Goal: Task Accomplishment & Management: Use online tool/utility

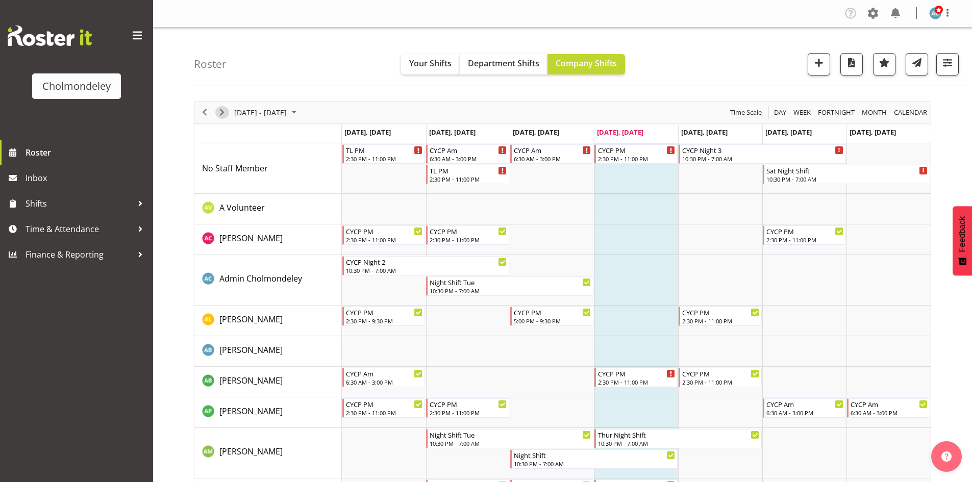
click at [221, 112] on span "Next" at bounding box center [222, 112] width 12 height 13
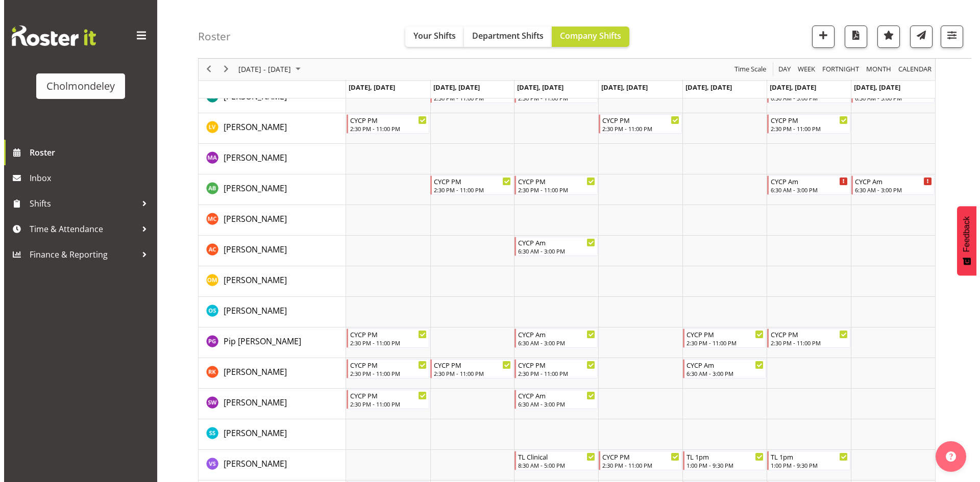
scroll to position [944, 0]
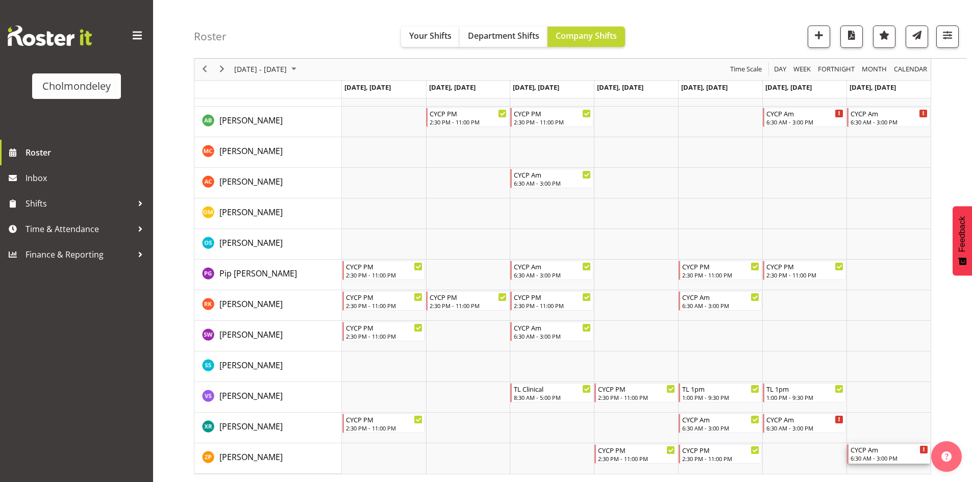
click at [888, 460] on div "6:30 AM - 3:00 PM" at bounding box center [890, 458] width 78 height 8
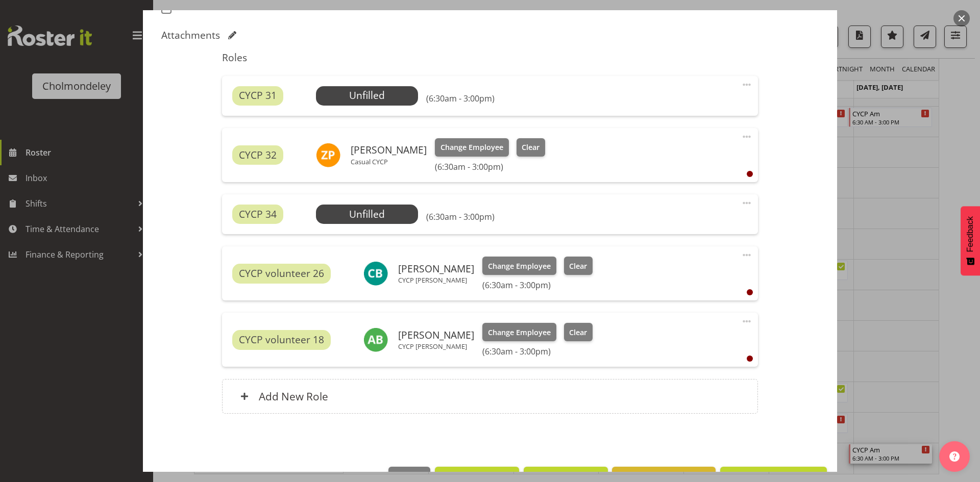
scroll to position [306, 0]
click at [966, 16] on button "button" at bounding box center [961, 18] width 16 height 16
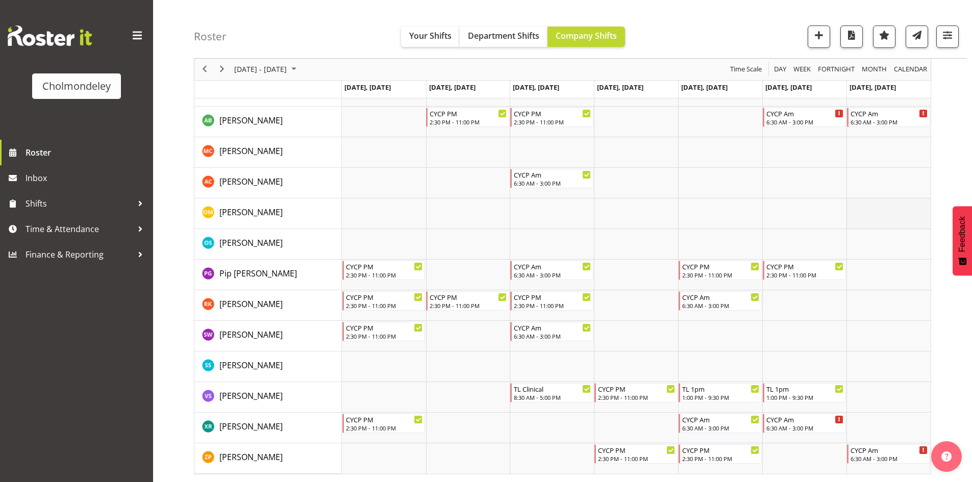
click at [850, 219] on td "Timeline Week of August 21, 2025" at bounding box center [889, 214] width 84 height 31
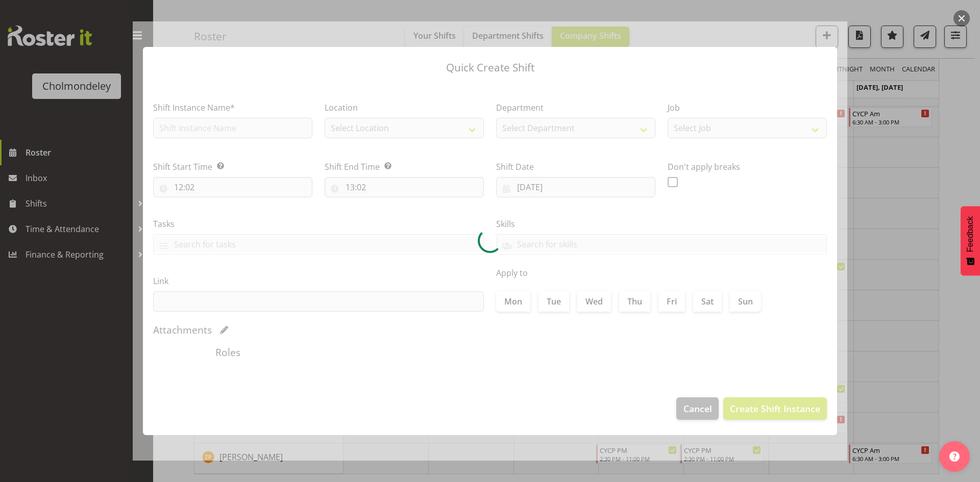
type input "[DATE]"
checkbox input "true"
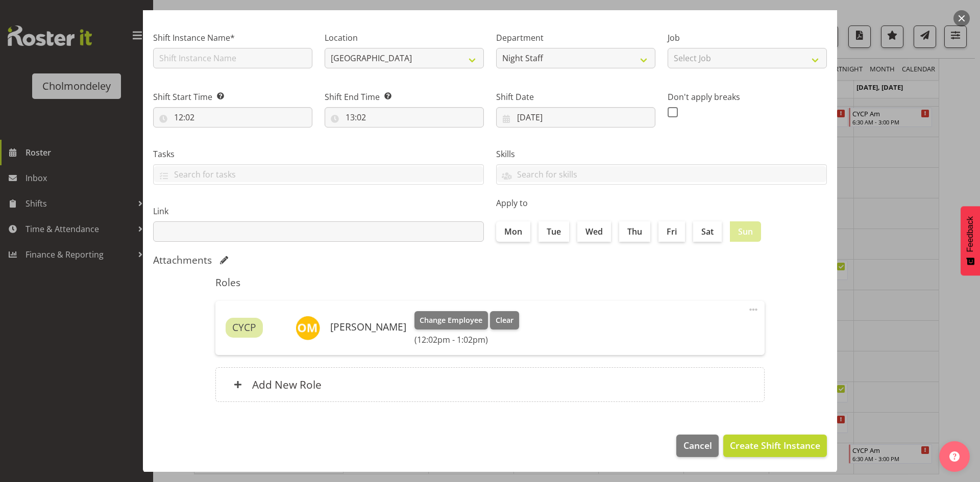
scroll to position [59, 0]
click at [964, 25] on button "button" at bounding box center [961, 18] width 16 height 16
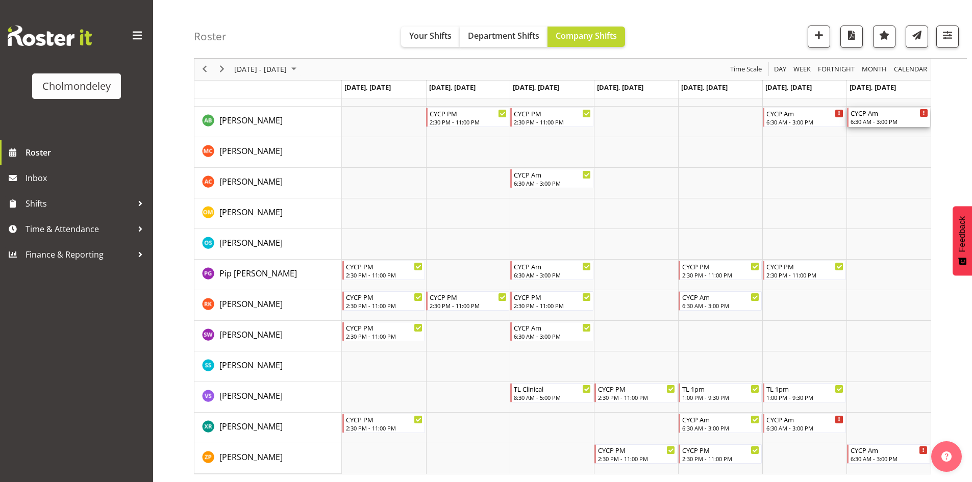
click at [897, 120] on div "6:30 AM - 3:00 PM" at bounding box center [890, 121] width 78 height 8
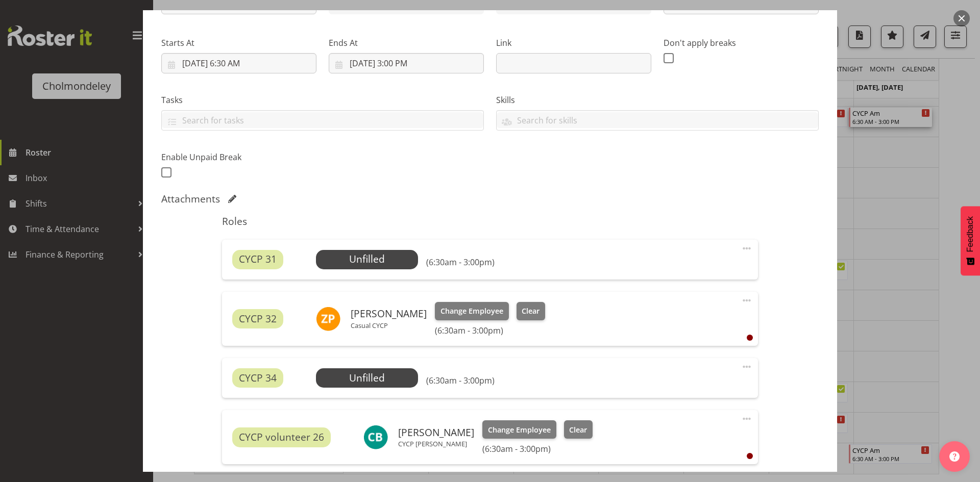
scroll to position [338, 0]
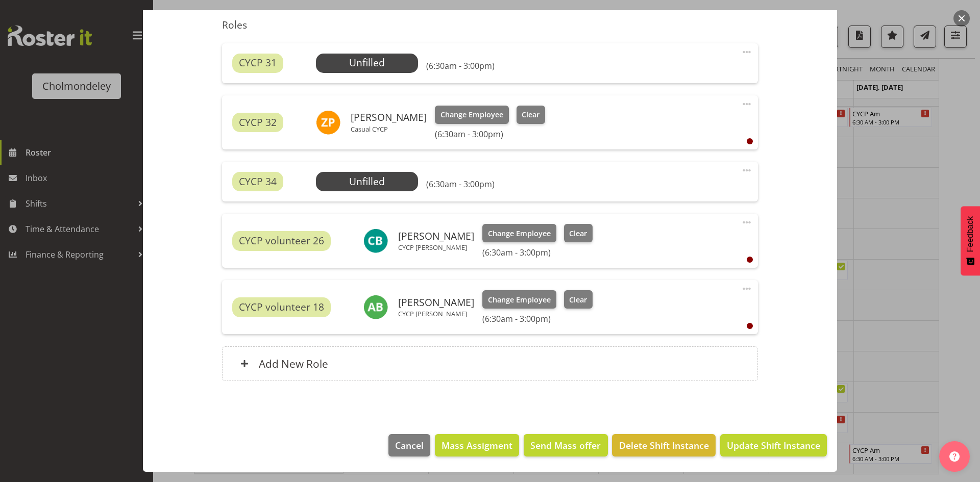
drag, startPoint x: 889, startPoint y: 290, endPoint x: 890, endPoint y: 282, distance: 7.7
click at [889, 290] on div at bounding box center [490, 241] width 980 height 482
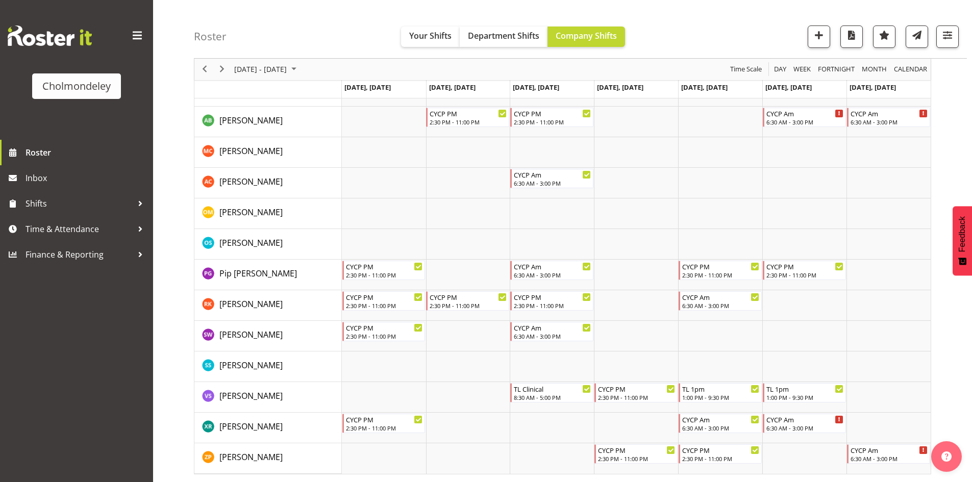
click at [885, 460] on div "6:30 AM - 3:00 PM" at bounding box center [890, 458] width 78 height 8
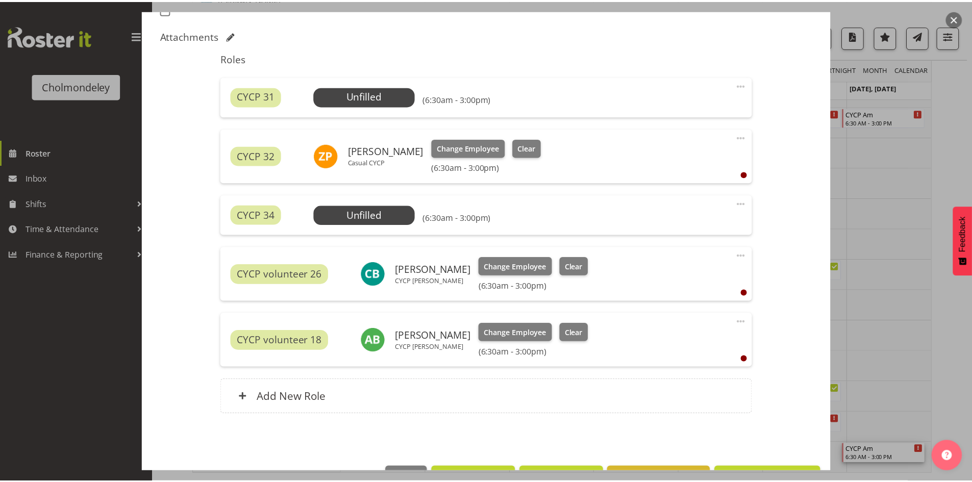
scroll to position [306, 0]
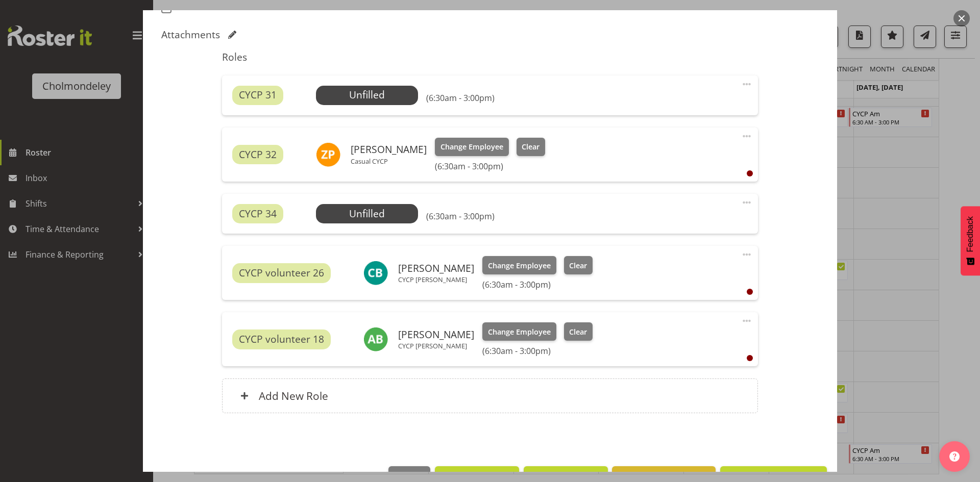
click at [958, 19] on button "button" at bounding box center [961, 18] width 16 height 16
